Goal: Information Seeking & Learning: Learn about a topic

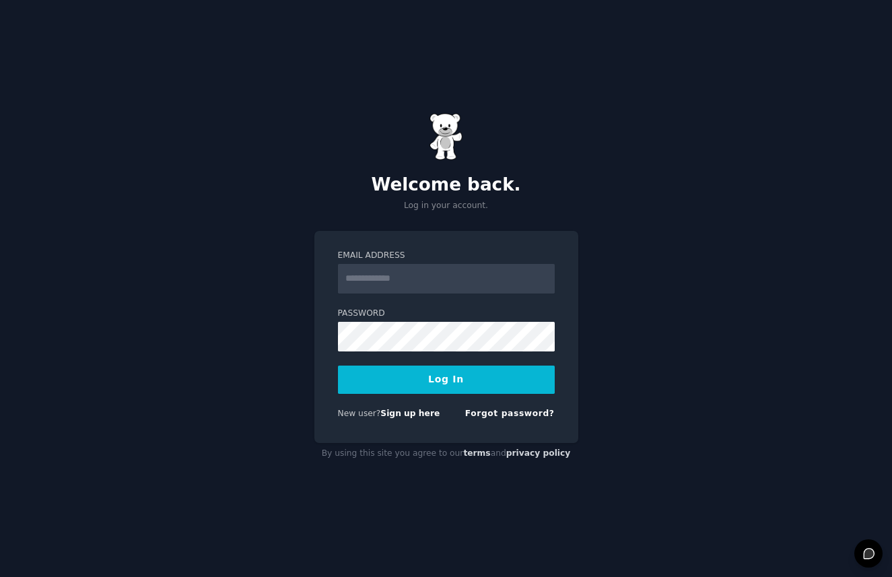
type input "**********"
click at [486, 394] on form "**********" at bounding box center [446, 337] width 217 height 175
click at [483, 385] on button "Log In" at bounding box center [446, 379] width 217 height 28
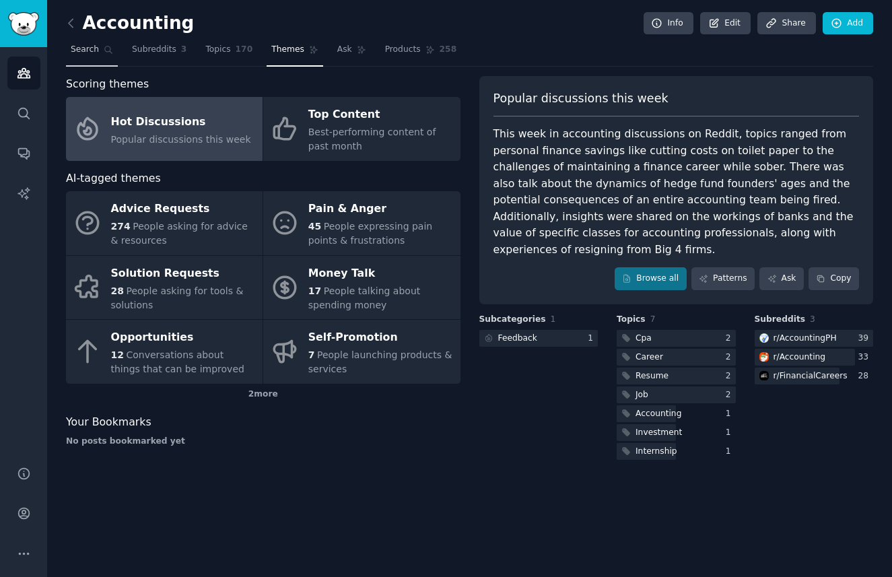
click at [100, 55] on link "Search" at bounding box center [92, 53] width 52 height 28
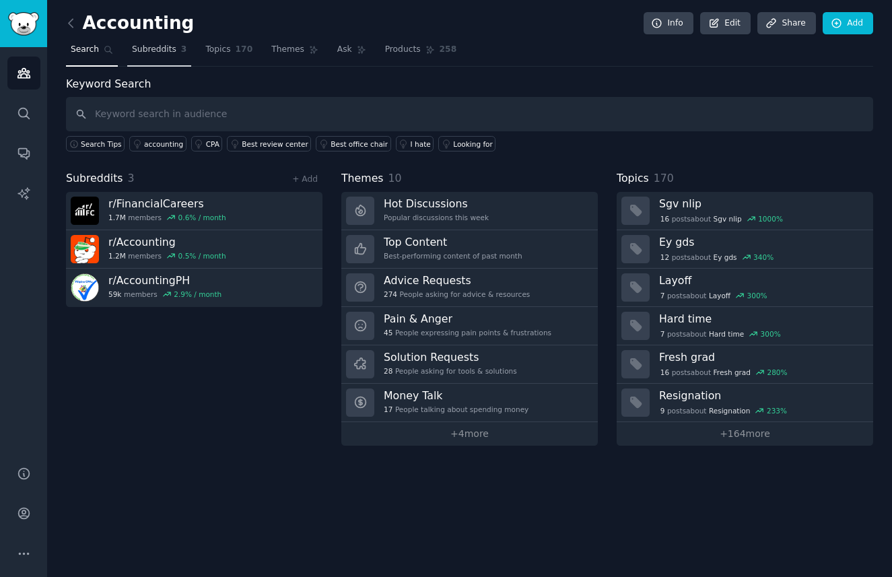
click at [155, 55] on span "Subreddits" at bounding box center [154, 50] width 44 height 12
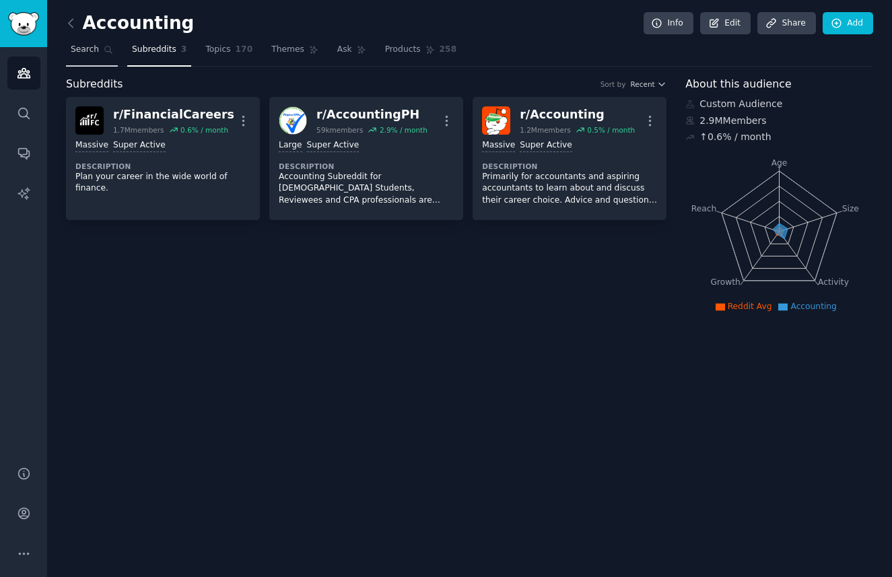
click at [95, 63] on link "Search" at bounding box center [92, 53] width 52 height 28
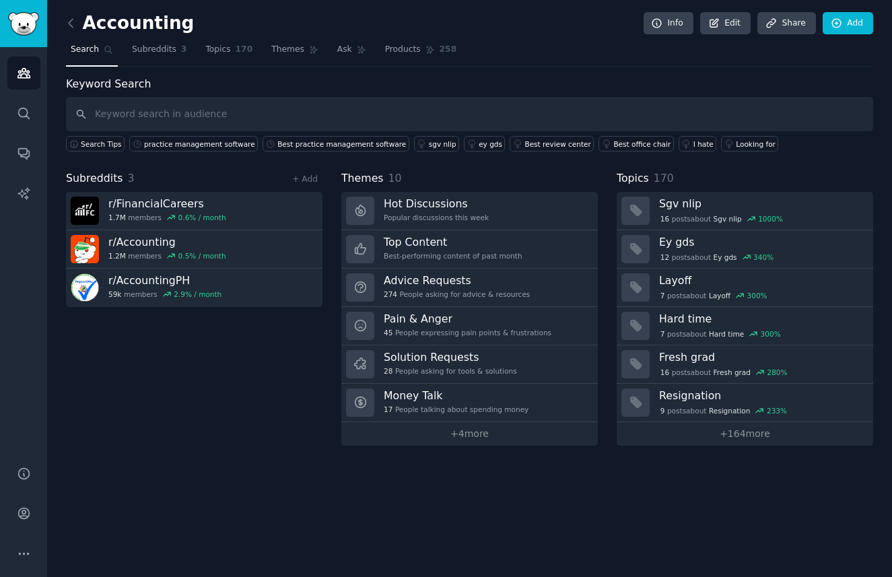
click at [137, 110] on input "text" at bounding box center [469, 114] width 807 height 34
type input "a"
type input "v"
type input "client invoicing"
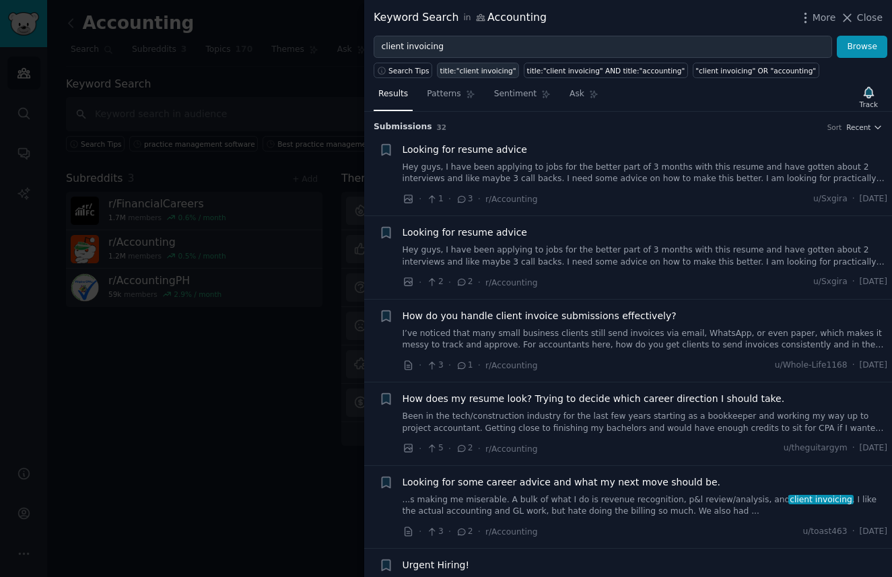
click at [465, 73] on div "title:"client invoicing"" at bounding box center [478, 70] width 76 height 9
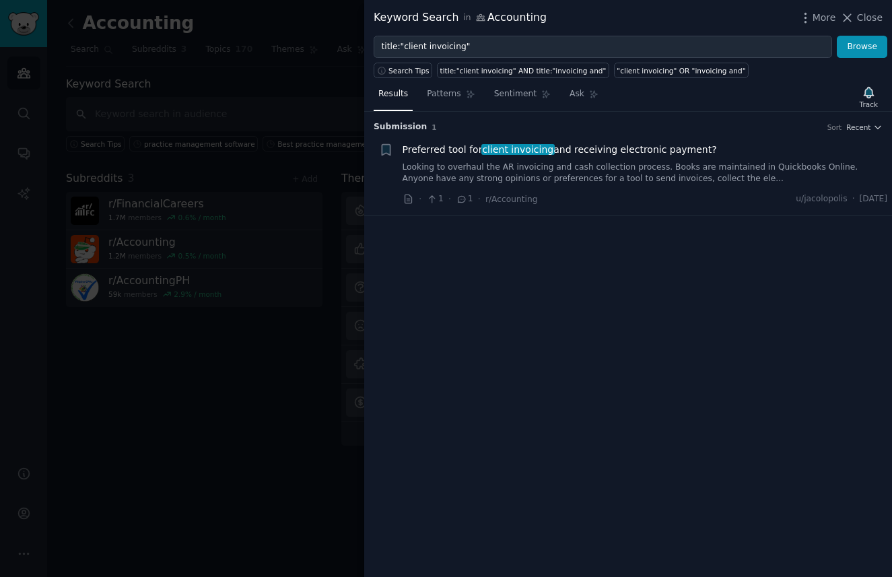
click at [485, 174] on link "Looking to overhaul the AR invoicing and cash collection process. Books are mai…" at bounding box center [644, 174] width 485 height 24
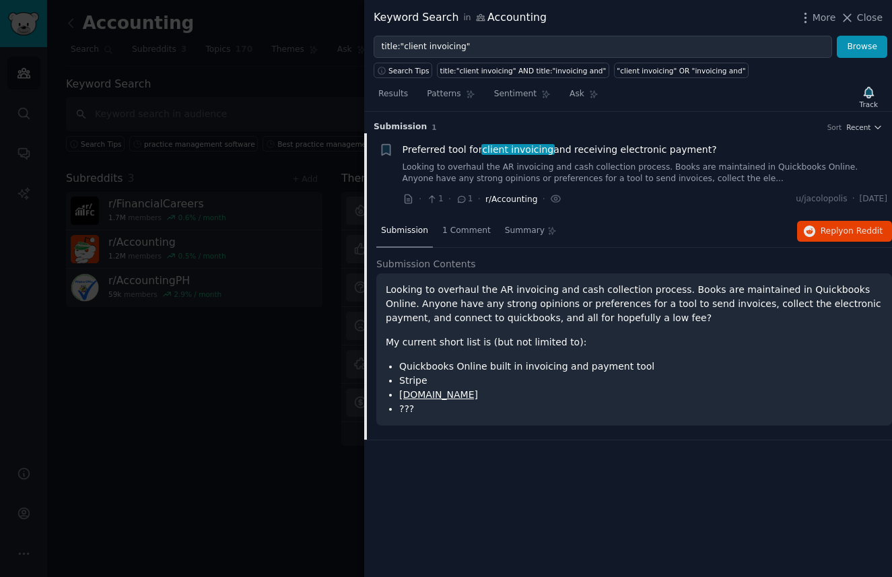
click at [496, 201] on span "r/Accounting" at bounding box center [511, 198] width 52 height 9
click at [484, 162] on link "Looking to overhaul the AR invoicing and cash collection process. Books are mai…" at bounding box center [644, 174] width 485 height 24
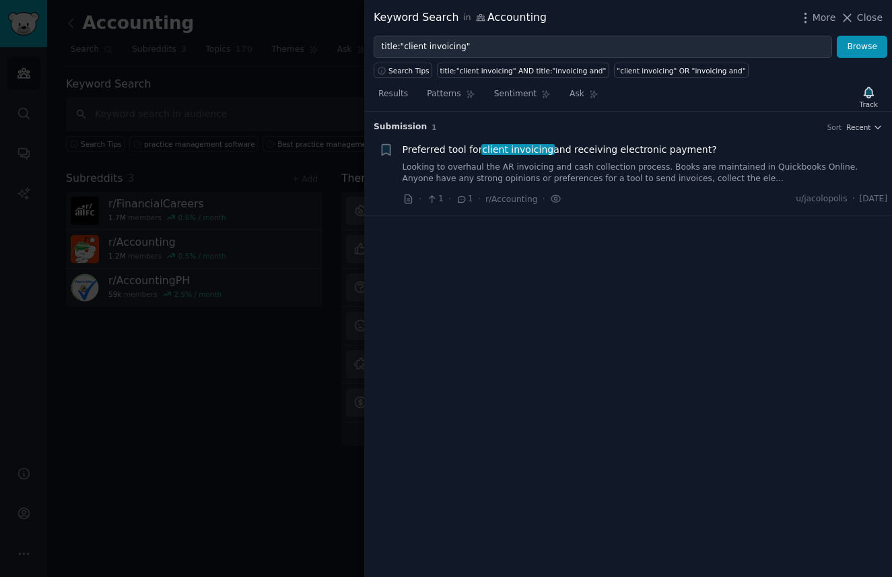
click at [409, 192] on div "· 1 · 1 · r/Accounting ·" at bounding box center [481, 199] width 159 height 14
click at [409, 195] on icon at bounding box center [407, 198] width 7 height 9
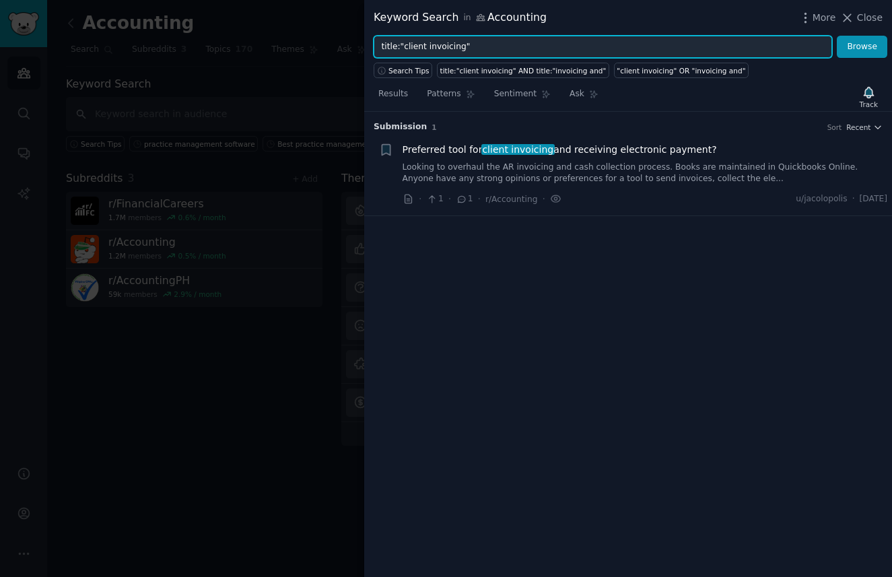
click at [478, 46] on input "title:"client invoicing"" at bounding box center [602, 47] width 458 height 23
drag, startPoint x: 402, startPoint y: 44, endPoint x: 333, endPoint y: 44, distance: 68.6
click at [333, 44] on div "Keyword Search in Accounting More Close title:"client invoicing Browse Search T…" at bounding box center [446, 288] width 892 height 577
type input "client invoicing"
click at [836, 36] on button "Browse" at bounding box center [861, 47] width 50 height 23
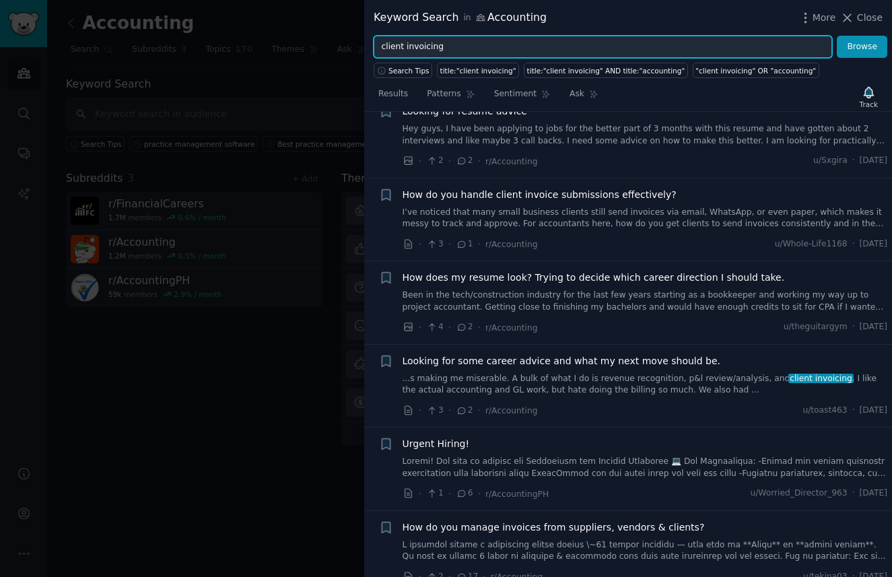
scroll to position [125, 0]
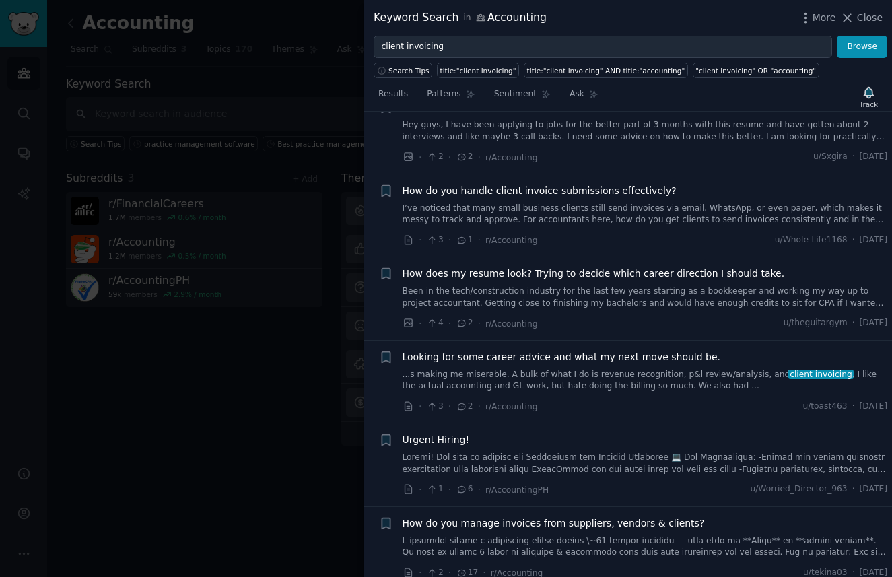
click at [592, 367] on div "Looking for some career advice and what my next move should be. ...s making me …" at bounding box center [644, 371] width 485 height 42
click at [583, 384] on link "...s making me miserable. A bulk of what I do is revenue recognition, p&l revie…" at bounding box center [644, 381] width 485 height 24
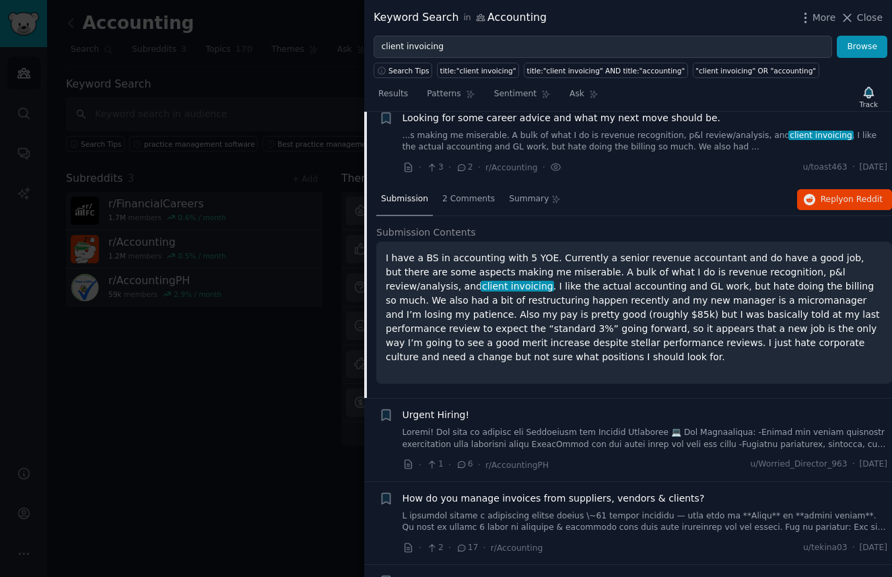
scroll to position [365, 0]
click at [819, 205] on button "Reply on Reddit" at bounding box center [844, 199] width 95 height 22
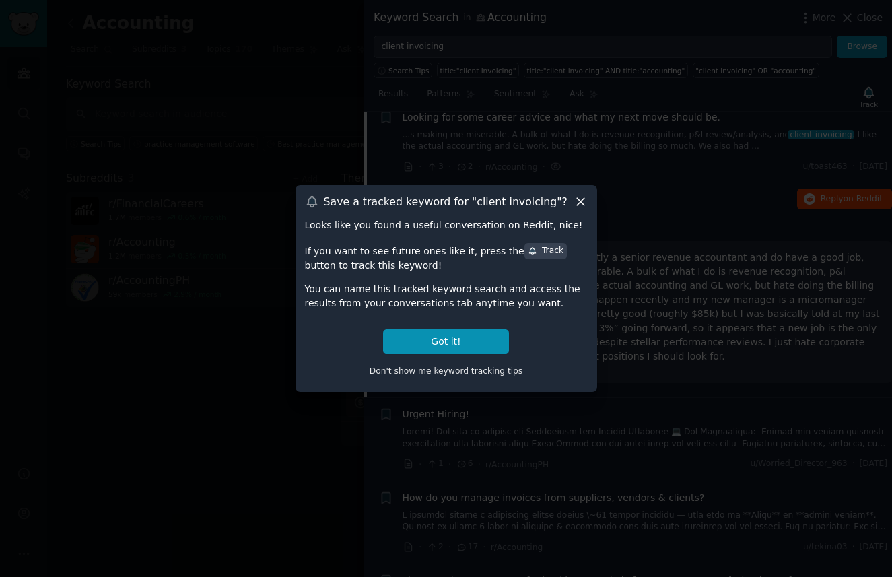
click at [579, 194] on icon at bounding box center [580, 201] width 14 height 14
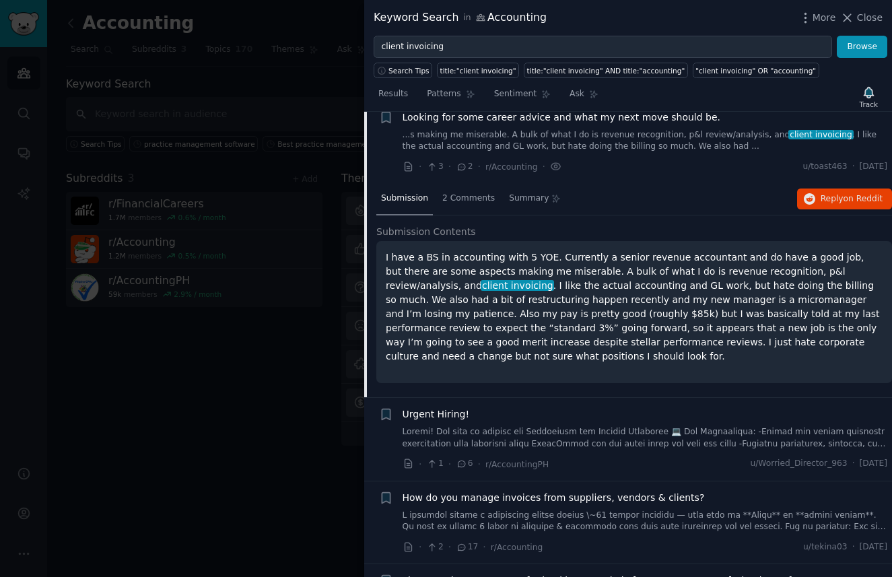
click at [575, 168] on div "· 3 · 2 · r/Accounting · u/toast463 · [DATE]" at bounding box center [644, 166] width 485 height 14
click at [574, 159] on div "· 3 · 2 · r/Accounting · u/toast463 · [DATE]" at bounding box center [644, 166] width 485 height 14
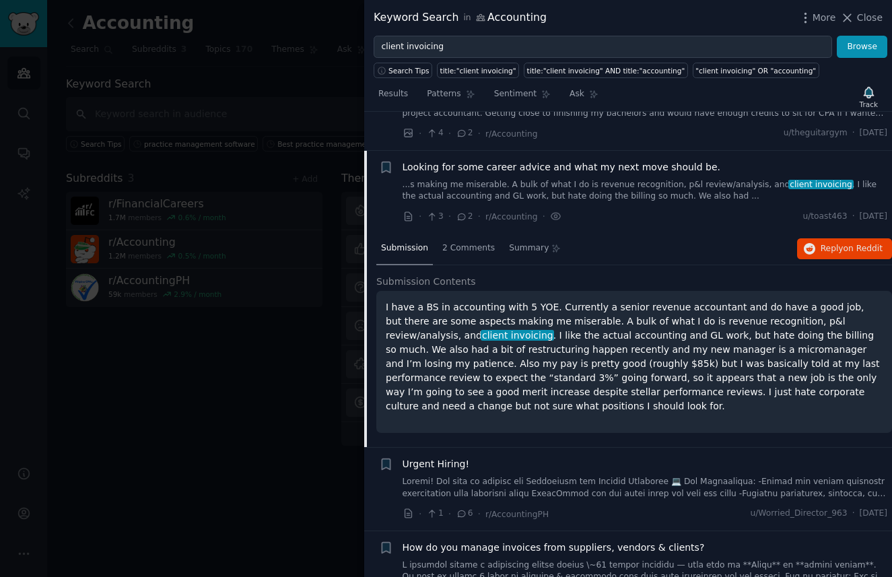
scroll to position [291, 0]
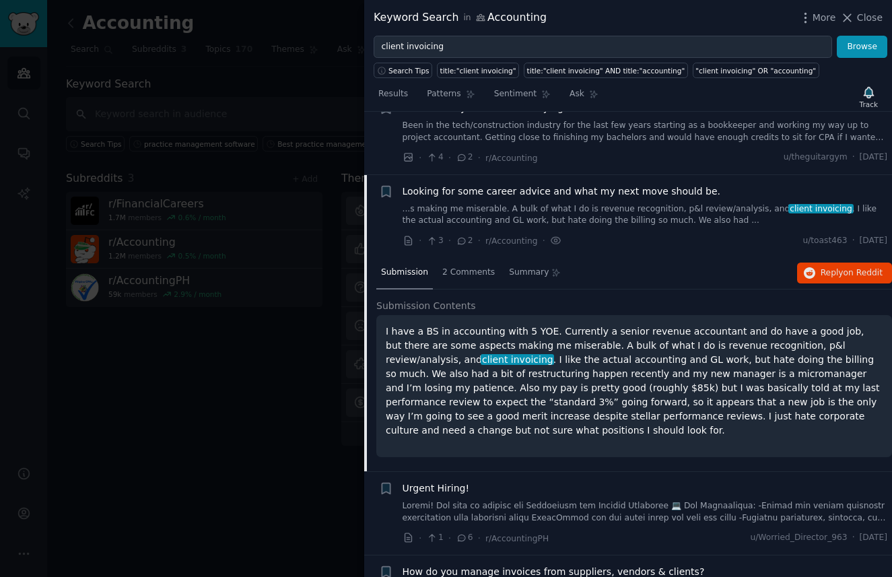
click at [608, 177] on li "+ Looking for some career advice and what my next move should be. ...s making m…" at bounding box center [628, 216] width 528 height 83
click at [594, 198] on div "Looking for some career advice and what my next move should be. ...s making me …" at bounding box center [644, 205] width 485 height 42
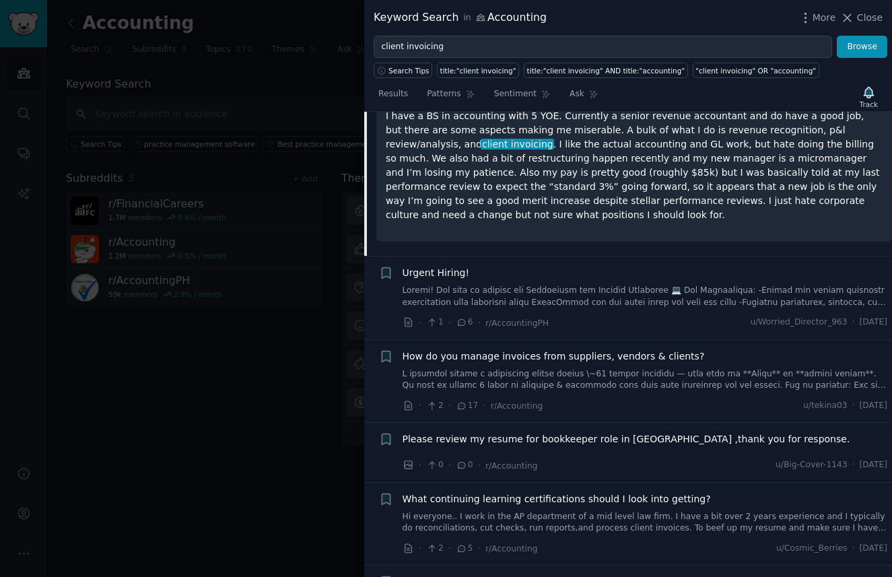
scroll to position [602, 0]
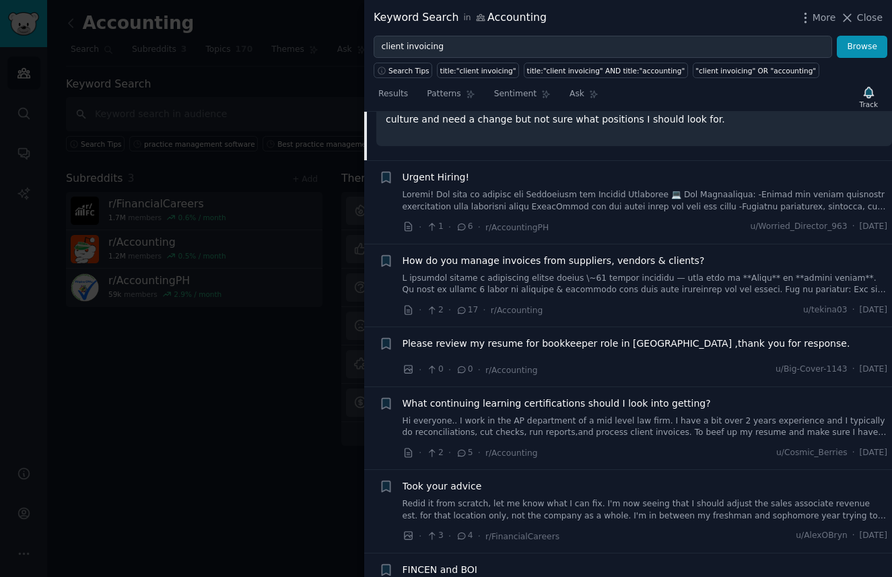
click at [594, 289] on link at bounding box center [644, 285] width 485 height 24
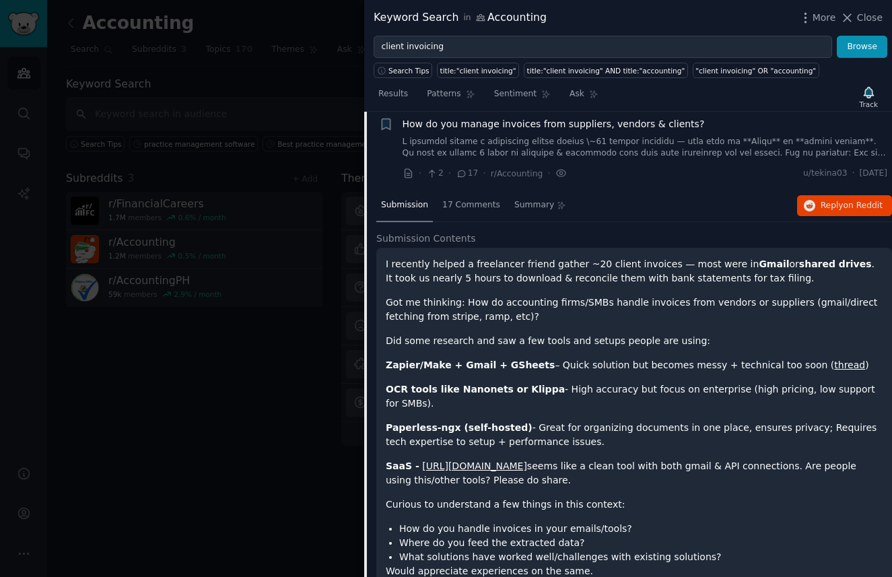
scroll to position [520, 0]
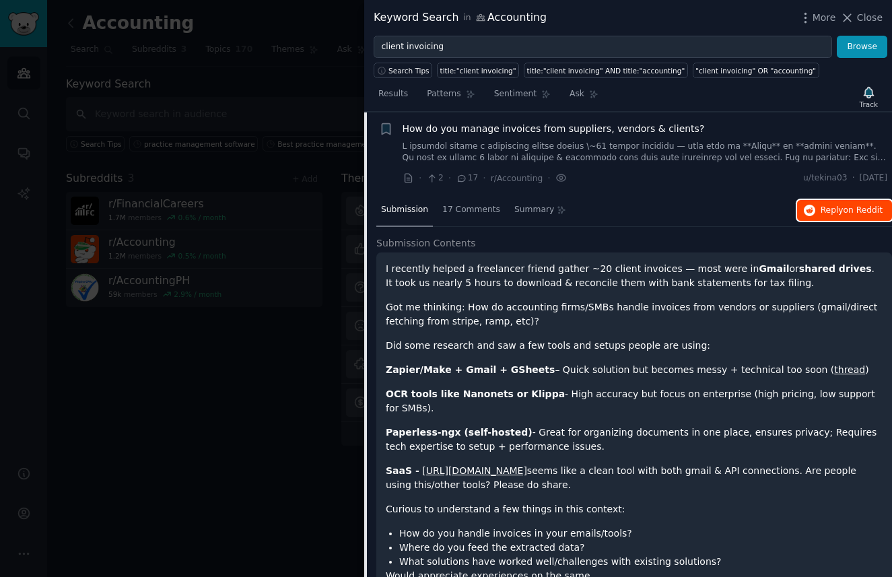
click at [813, 212] on button "Reply on Reddit" at bounding box center [844, 211] width 95 height 22
click at [570, 157] on link at bounding box center [644, 153] width 485 height 24
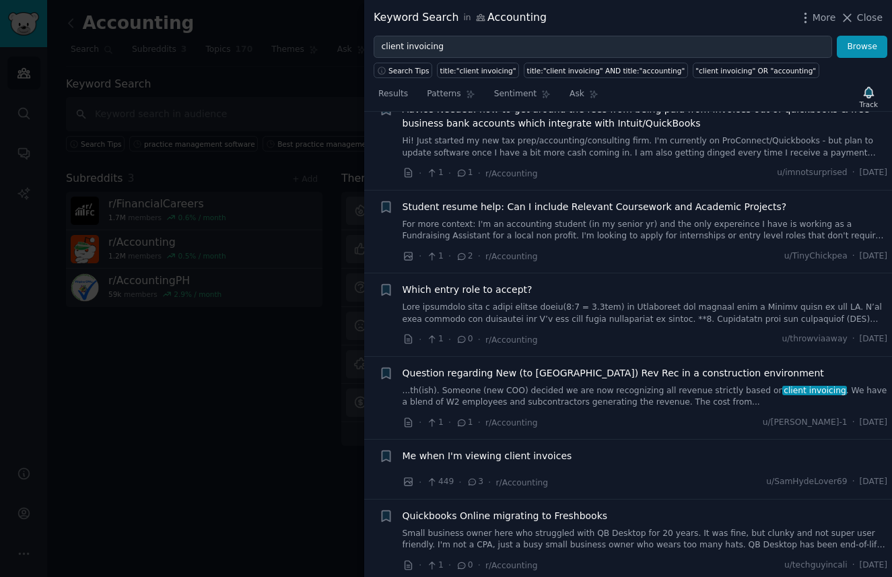
scroll to position [1100, 0]
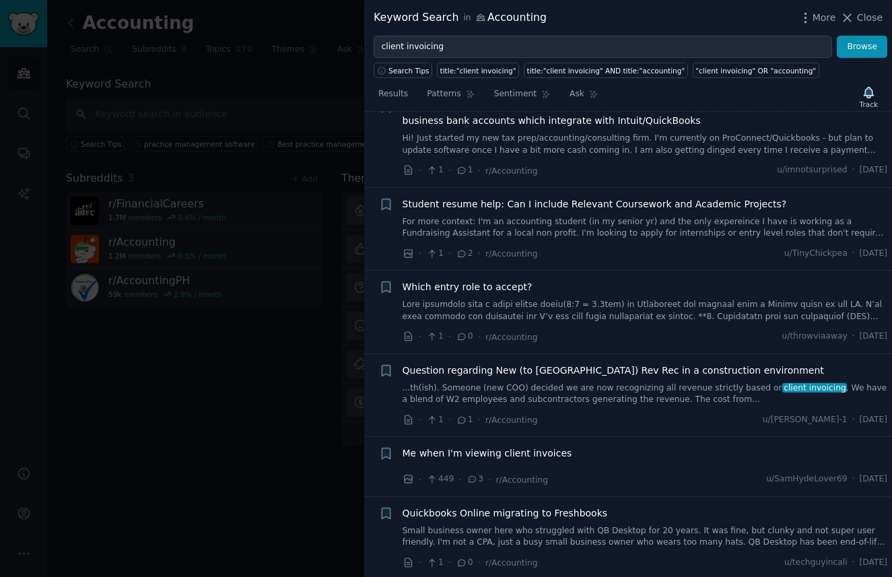
click at [590, 390] on link "...th(ish). Someone (new COO) decided we are now recognizing all revenue strict…" at bounding box center [644, 394] width 485 height 24
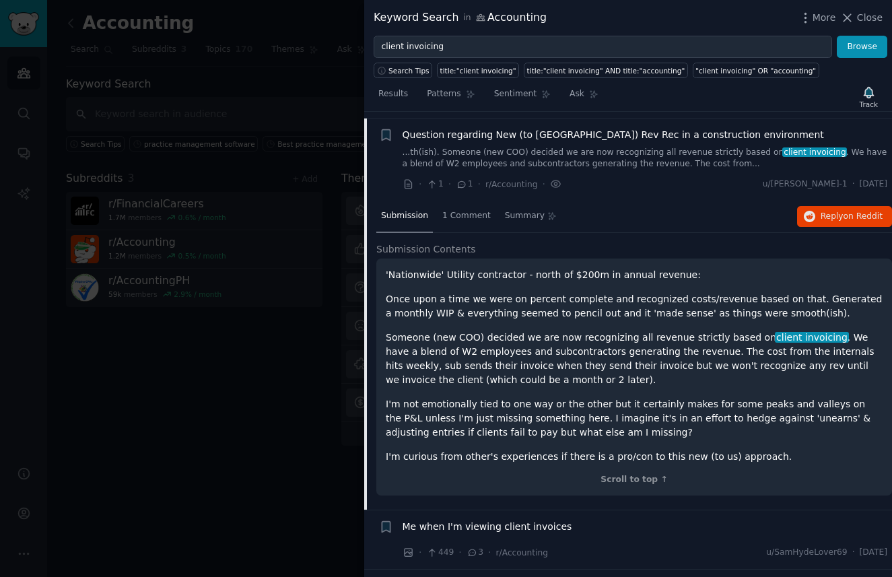
scroll to position [1341, 0]
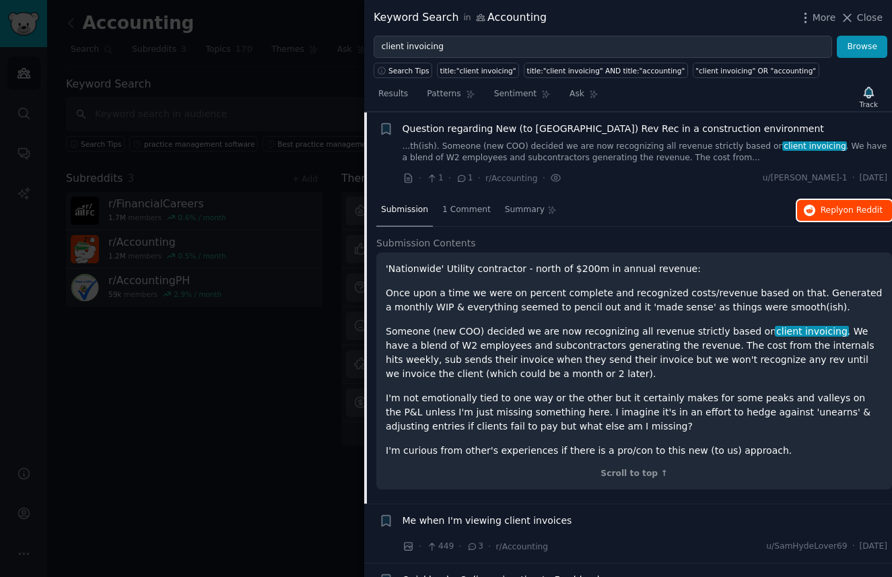
click at [832, 215] on span "Reply on Reddit" at bounding box center [851, 211] width 62 height 12
